Goal: Task Accomplishment & Management: Use online tool/utility

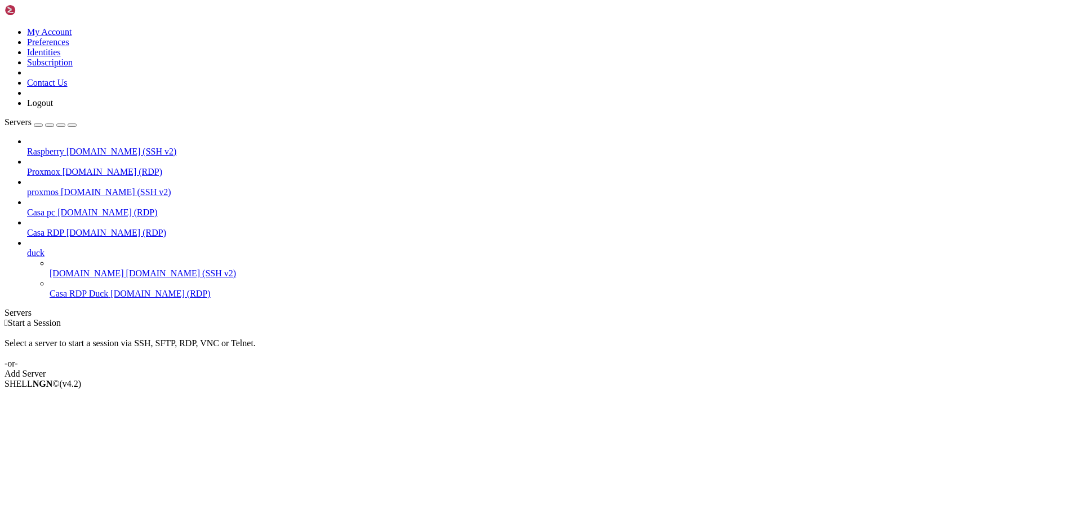
click at [64, 228] on span "Casa RDP" at bounding box center [45, 233] width 37 height 10
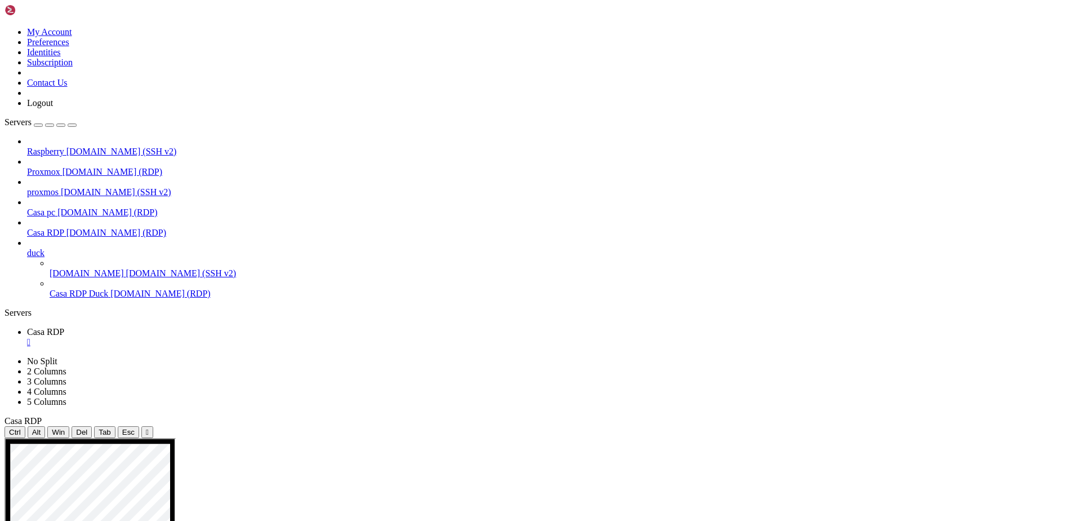
drag, startPoint x: 191, startPoint y: 663, endPoint x: 193, endPoint y: 584, distance: 78.3
drag, startPoint x: 851, startPoint y: 615, endPoint x: 833, endPoint y: 610, distance: 18.2
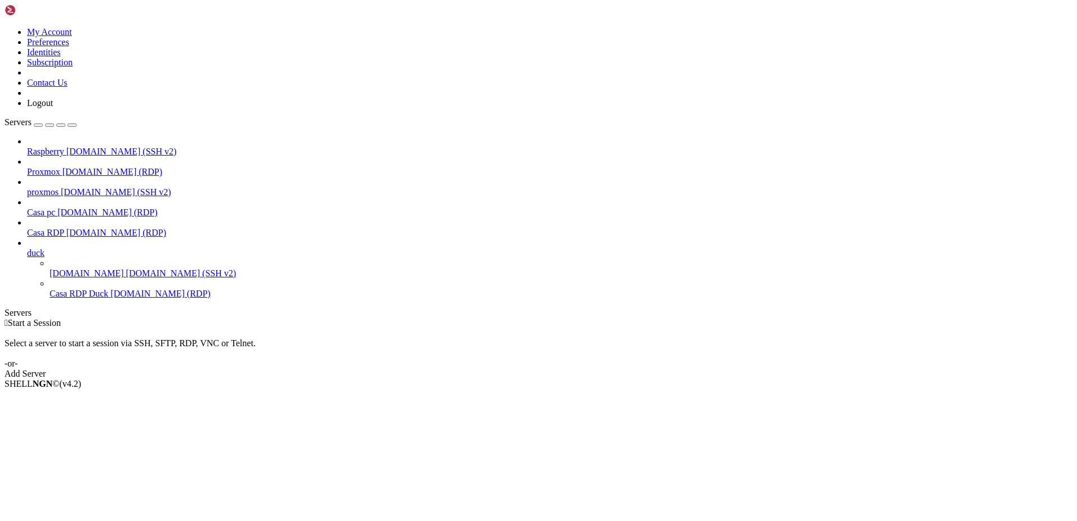
click at [64, 228] on span "Casa RDP" at bounding box center [45, 233] width 37 height 10
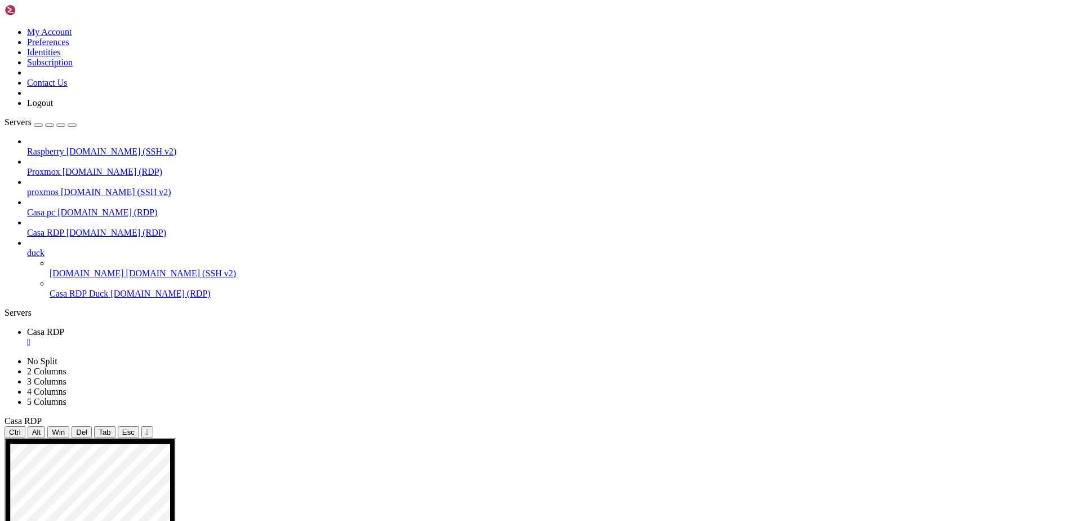
drag, startPoint x: 401, startPoint y: 508, endPoint x: 251, endPoint y: 499, distance: 150.1
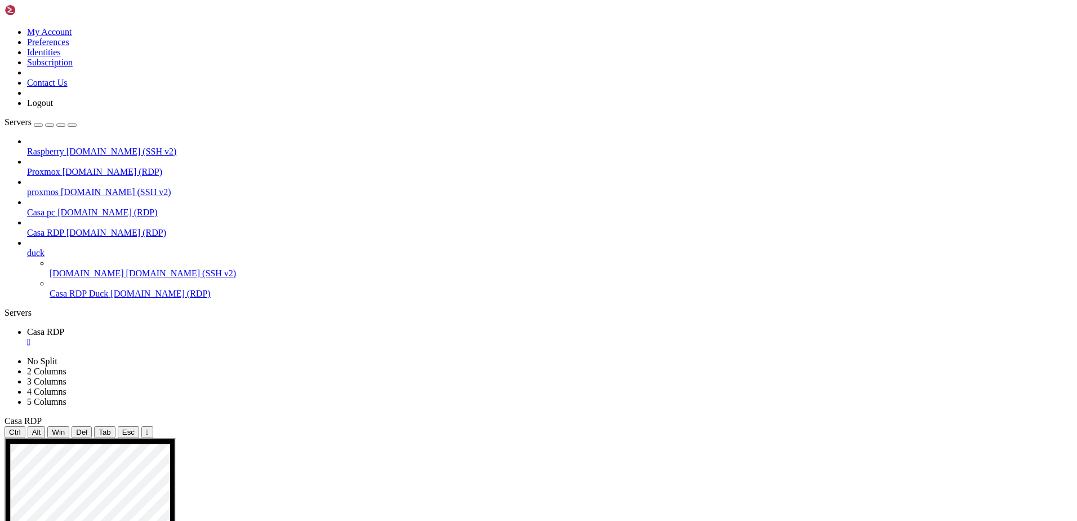
drag, startPoint x: 463, startPoint y: 675, endPoint x: 434, endPoint y: 712, distance: 47.3
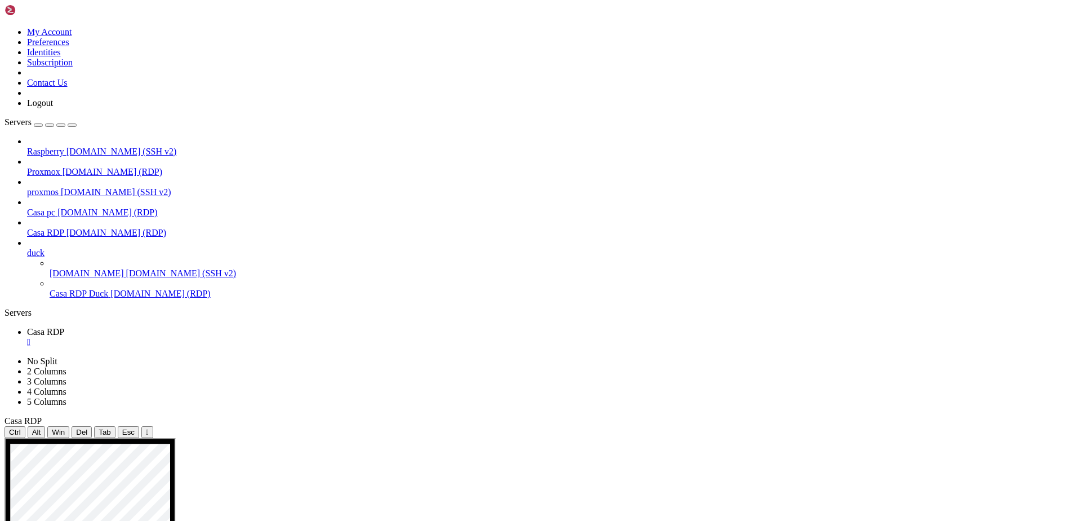
click at [221, 426] on div "Ctrl Alt Win Del Tab Esc " at bounding box center [539, 432] width 1068 height 12
